Goal: Information Seeking & Learning: Learn about a topic

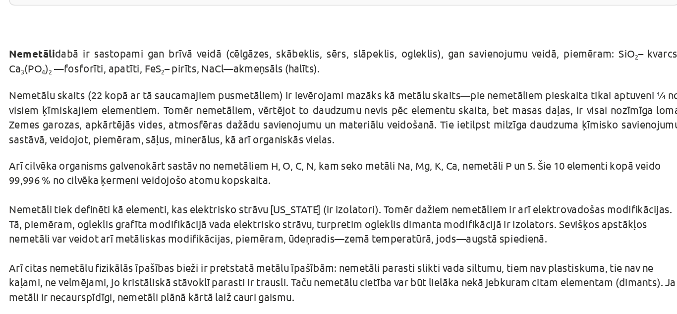
scroll to position [1338, 0]
drag, startPoint x: 94, startPoint y: 113, endPoint x: 237, endPoint y: 288, distance: 226.0
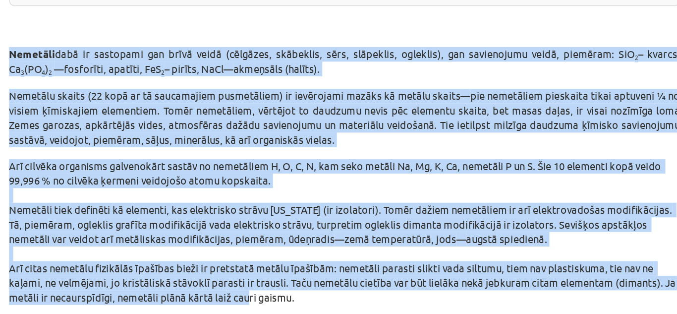
click at [99, 123] on span "Nemetāli" at bounding box center [115, 128] width 33 height 10
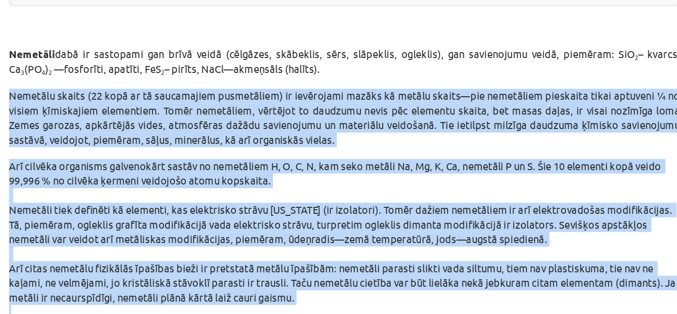
drag, startPoint x: 96, startPoint y: 145, endPoint x: 306, endPoint y: 297, distance: 259.3
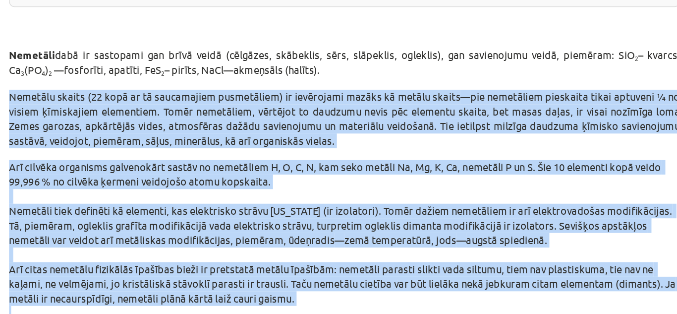
scroll to position [1337, 0]
copy div "Loremips dolors (09 amet co ad elitseddoei temporincid) ut laboreetdo magnaa en…"
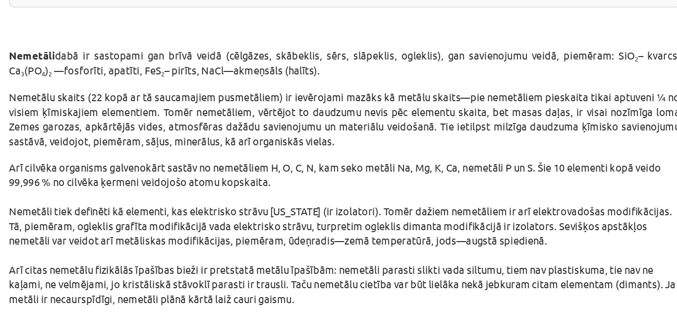
click at [186, 134] on p "Nemetāli dabā ir sastopami gan brīvā veidā (cēlgāzes, skābeklis, sērs, slāpekli…" at bounding box center [338, 138] width 478 height 29
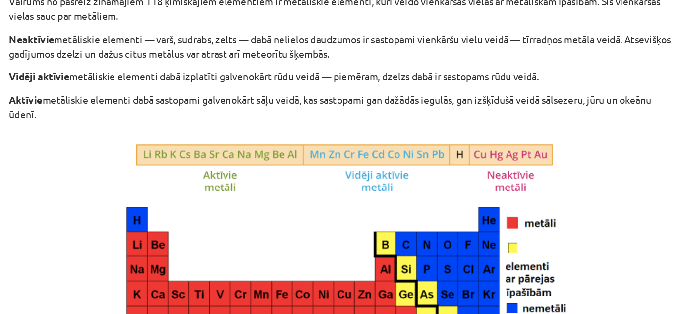
scroll to position [0, 0]
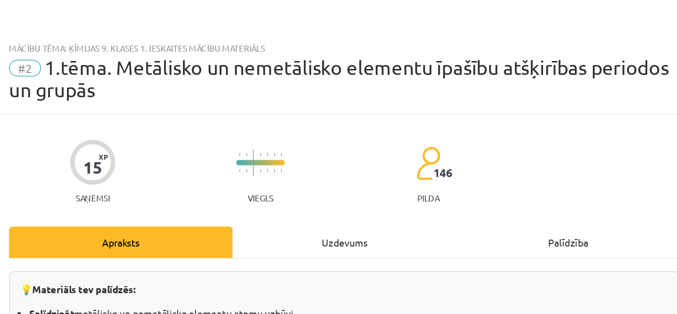
drag, startPoint x: 280, startPoint y: 267, endPoint x: 280, endPoint y: 177, distance: 89.7
click at [280, 177] on div "Uzdevums" at bounding box center [338, 172] width 159 height 22
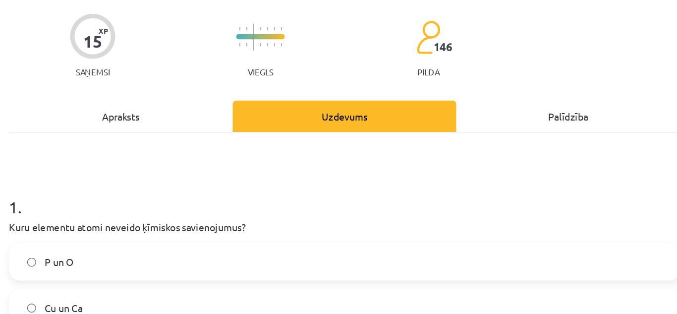
click at [206, 177] on div "Apraksts" at bounding box center [178, 172] width 159 height 22
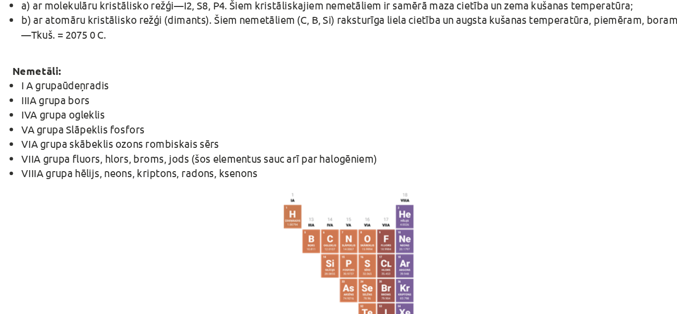
scroll to position [1690, 0]
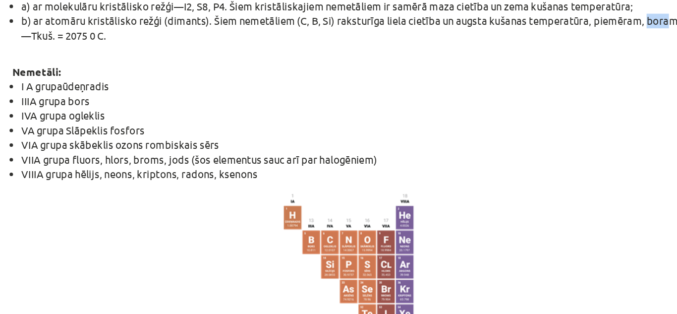
drag, startPoint x: 540, startPoint y: 94, endPoint x: 554, endPoint y: 94, distance: 13.9
click at [554, 100] on span "b) ar atomāru kristālisko režģi (dimants). Šiem nemetāliem (C, B, Si) raksturīg…" at bounding box center [339, 104] width 467 height 9
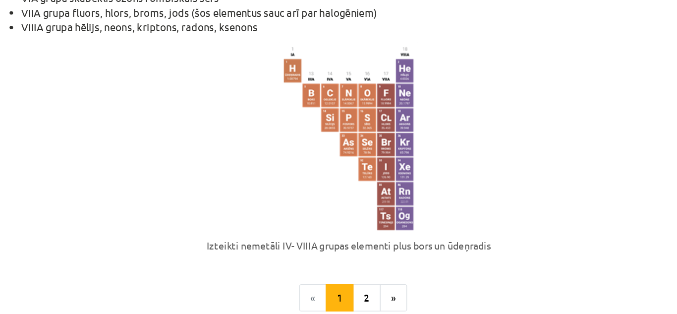
scroll to position [1795, 0]
click at [350, 294] on button "2" at bounding box center [351, 302] width 20 height 20
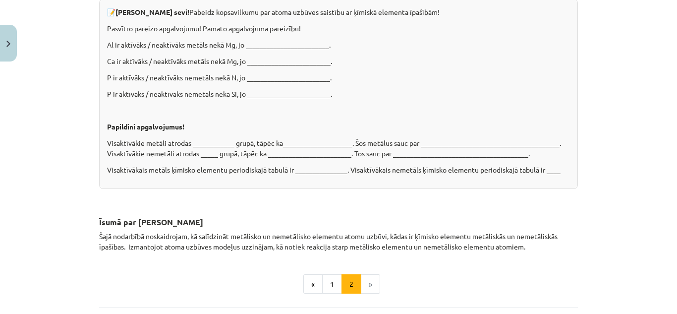
scroll to position [1299, 0]
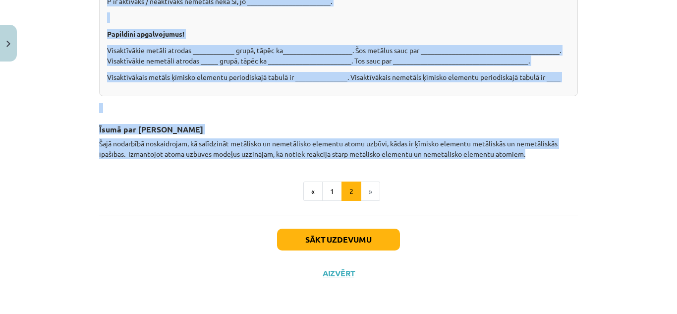
drag, startPoint x: 91, startPoint y: 200, endPoint x: 528, endPoint y: 154, distance: 438.8
copy div "Loremi dolorsita co adipiscing, elitsed doeiusmo temporincid. Utlabo etdol magn…"
click at [388, 101] on h3 at bounding box center [338, 105] width 478 height 18
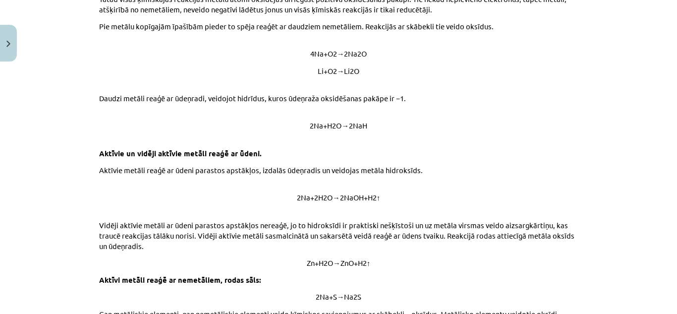
scroll to position [186, 0]
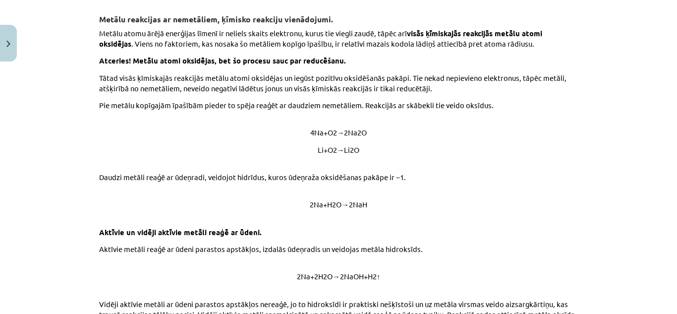
click at [214, 109] on p "Pie metālu kopīgajām īpašībām pieder to spēja reaģēt ar daudziem nemetāliem. Re…" at bounding box center [338, 113] width 478 height 27
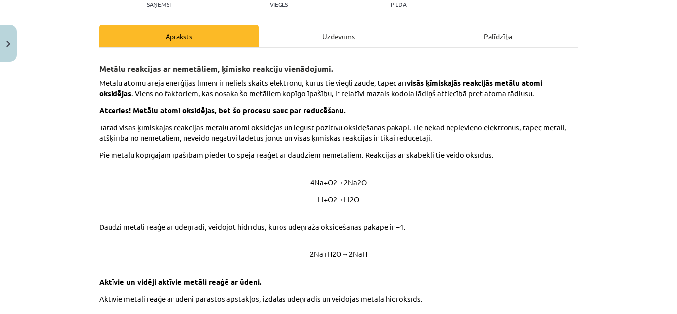
scroll to position [126, 0]
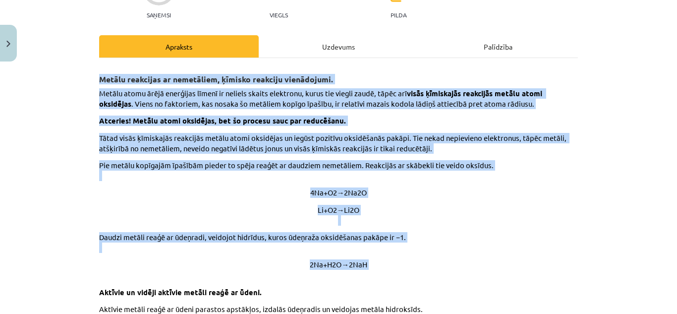
drag, startPoint x: 94, startPoint y: 73, endPoint x: 216, endPoint y: 287, distance: 246.9
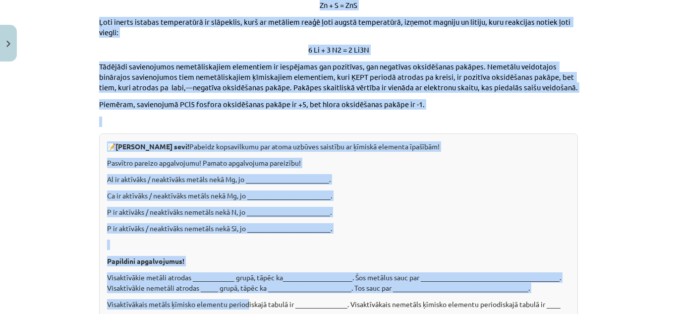
scroll to position [1073, 0]
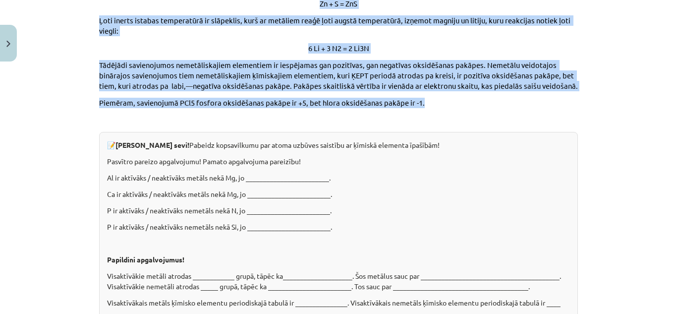
drag, startPoint x: 91, startPoint y: 70, endPoint x: 480, endPoint y: 101, distance: 390.5
copy div "Loremi dolorsita co adipiscing, elitsed doeiusmo temporincid. Utlabo etdol magn…"
click at [480, 101] on p "Piemēram, savienojumā PCl5 fosfora oksidēšanas pakāpe ir +5, bet hlora oksidēša…" at bounding box center [338, 103] width 478 height 10
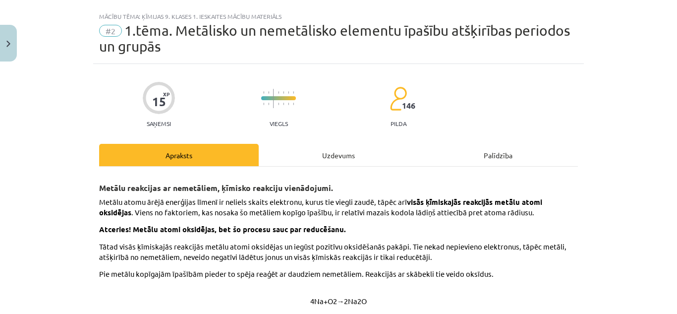
scroll to position [17, 0]
